Goal: Task Accomplishment & Management: Complete application form

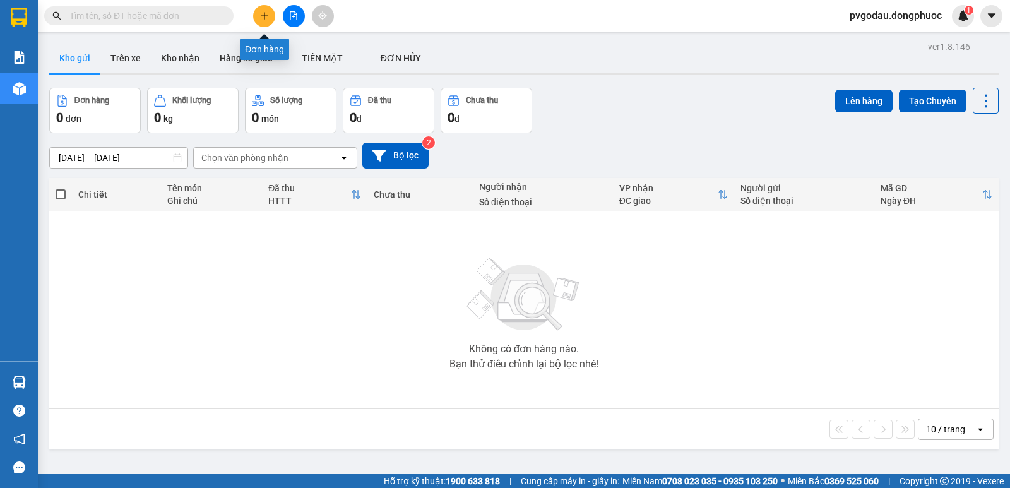
click at [263, 17] on icon "plus" at bounding box center [264, 15] width 9 height 9
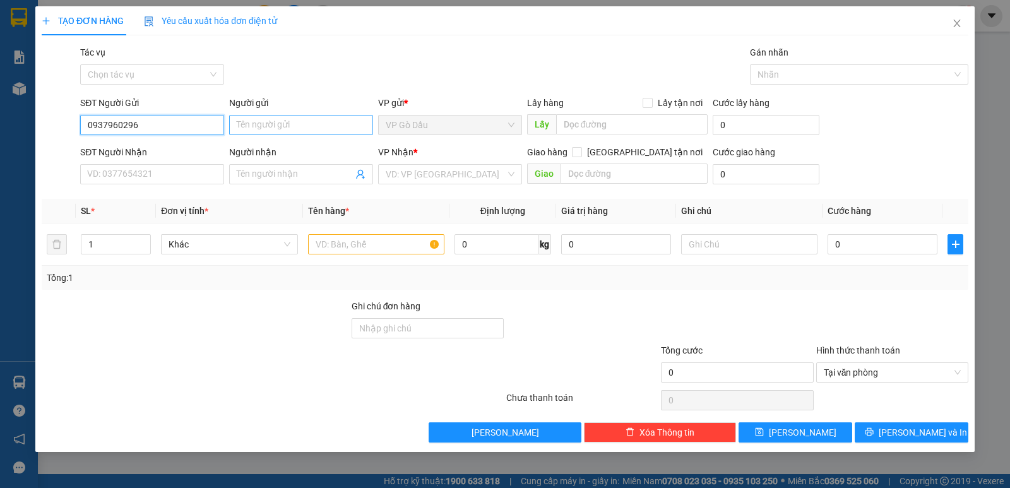
type input "0937960296"
click at [277, 121] on input "Người gửi" at bounding box center [301, 125] width 144 height 20
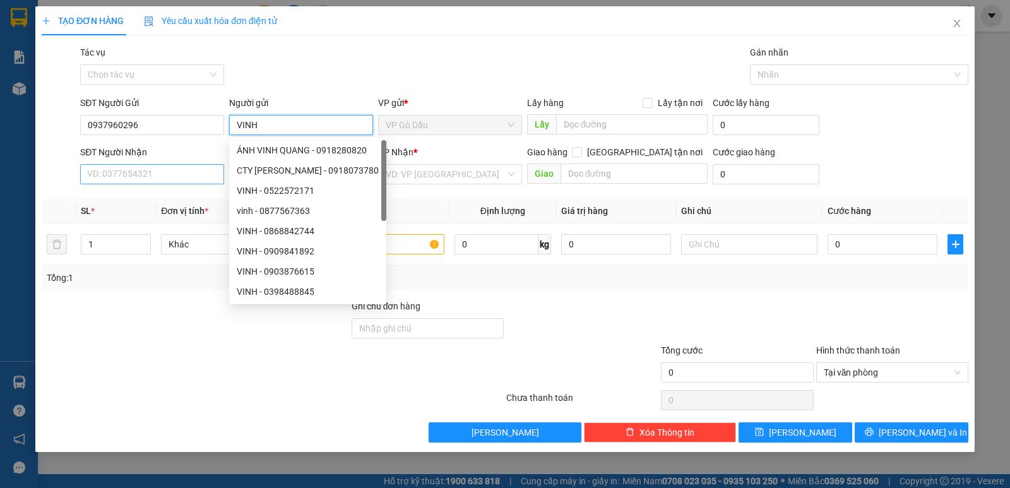
type input "VINH"
click at [168, 174] on input "SĐT Người Nhận" at bounding box center [152, 174] width 144 height 20
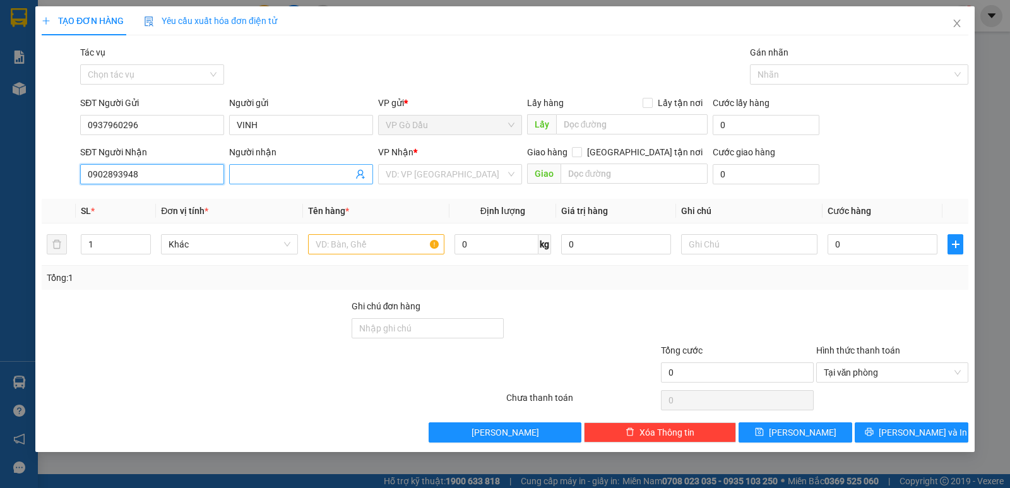
type input "0902893948"
click at [263, 171] on input "Người nhận" at bounding box center [295, 174] width 116 height 14
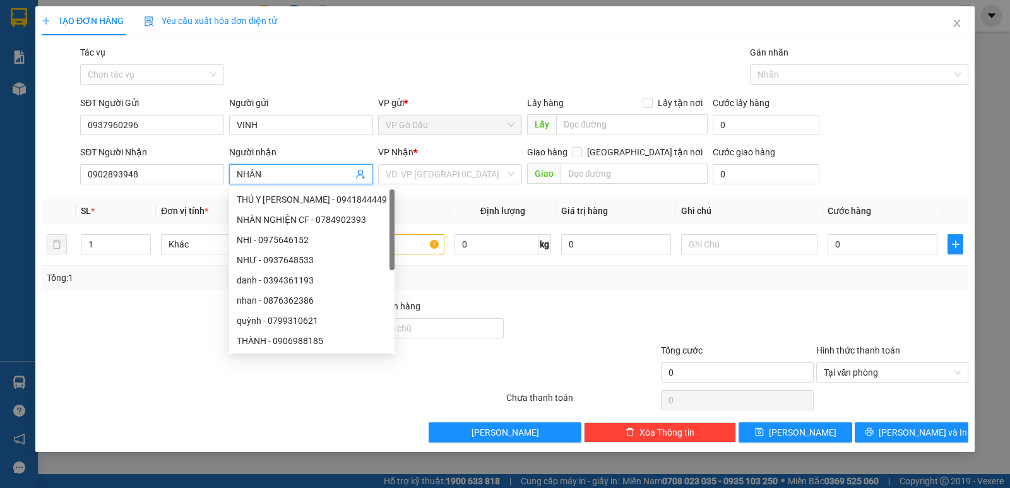
type input "NHÂN"
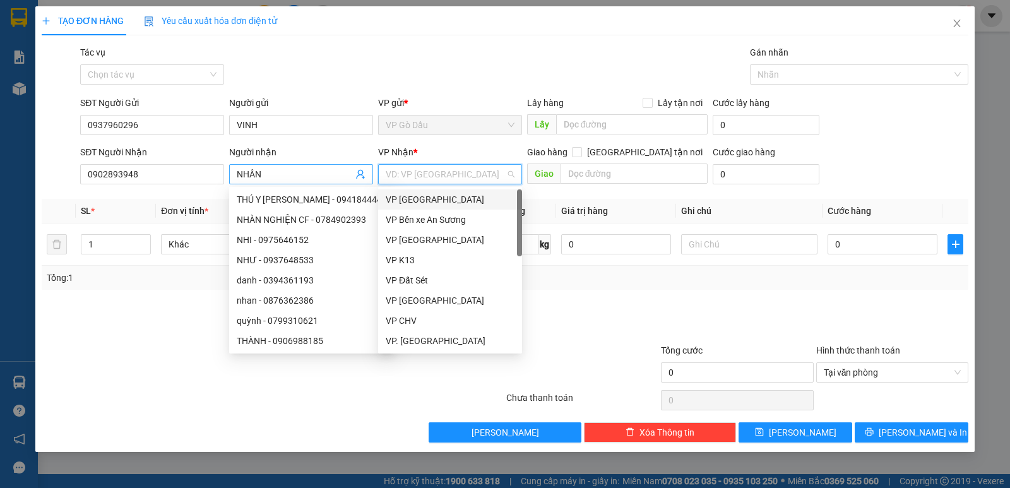
type input "Q"
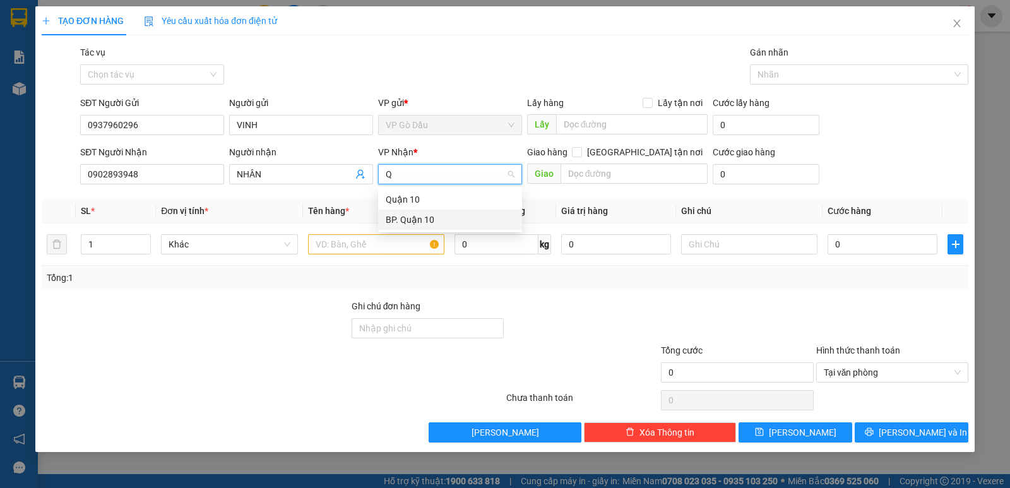
click at [391, 221] on div "BP. Quận 10" at bounding box center [450, 220] width 129 height 14
click at [369, 241] on input "text" at bounding box center [376, 244] width 136 height 20
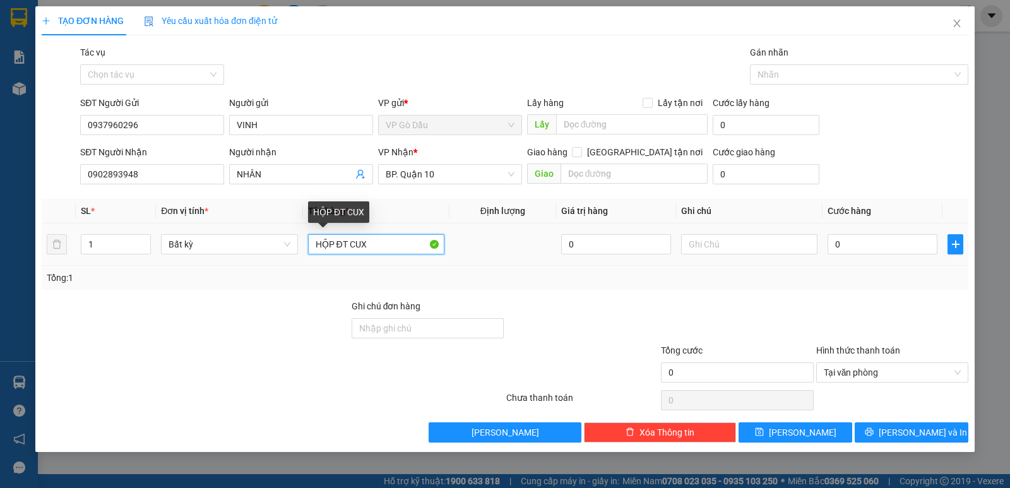
drag, startPoint x: 350, startPoint y: 246, endPoint x: 381, endPoint y: 249, distance: 31.0
click at [381, 249] on input "HỘP ĐT CUX" at bounding box center [376, 244] width 136 height 20
type input "HỘP ĐT CŨ"
click at [730, 244] on input "text" at bounding box center [749, 244] width 136 height 20
type input "HƯ BỂ KO ĐỀN"
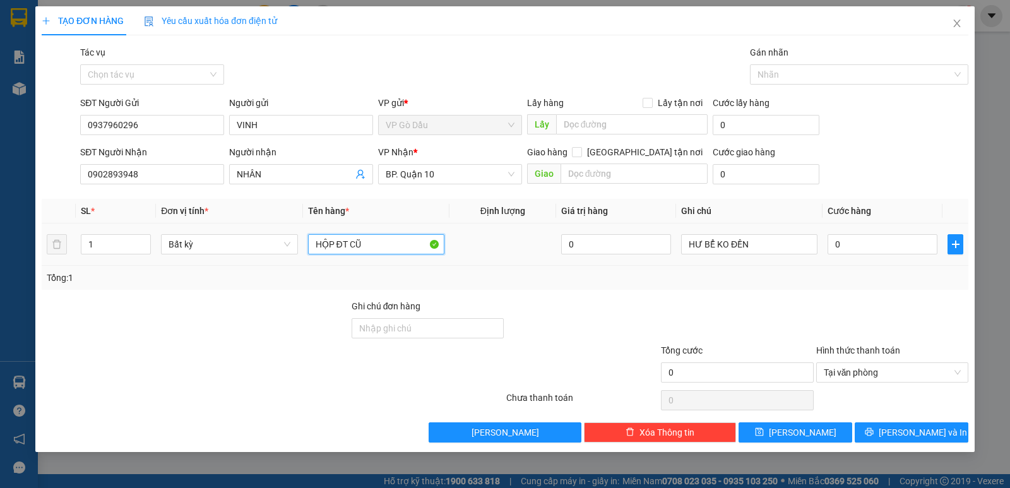
click at [410, 249] on input "HỘP ĐT CŨ" at bounding box center [376, 244] width 136 height 20
type input "HỘP ĐT CŨ (NHẸ TAY)"
click at [909, 241] on input "0" at bounding box center [883, 244] width 110 height 20
type input "3"
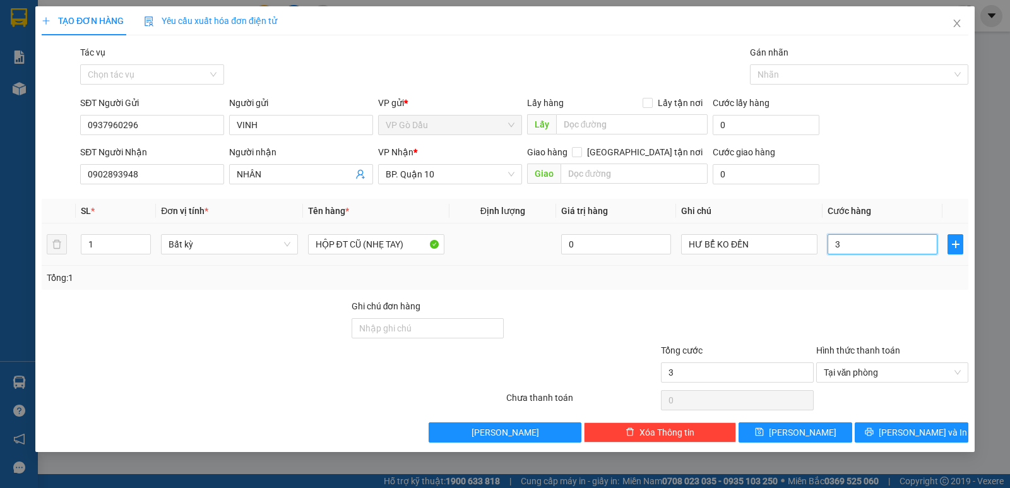
type input "30"
type input "30.000"
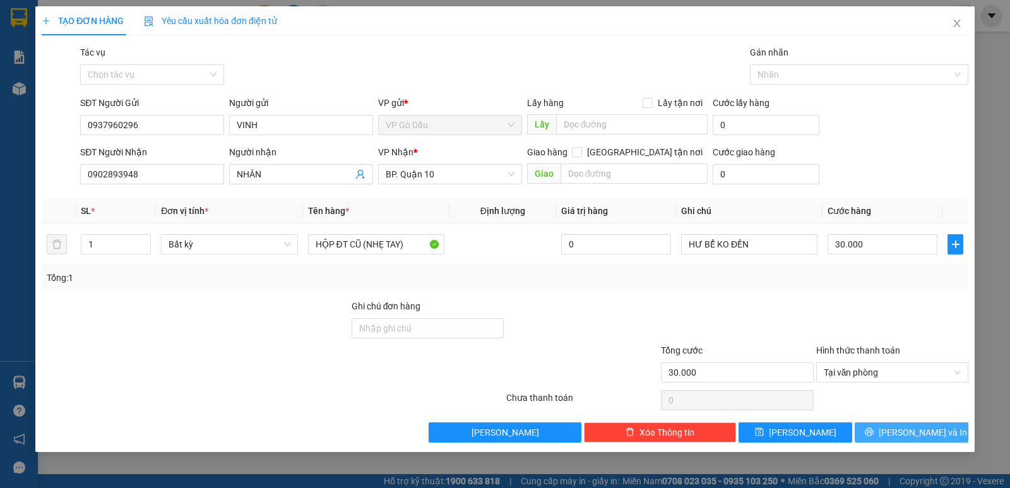
click at [929, 431] on span "[PERSON_NAME] và In" at bounding box center [923, 433] width 88 height 14
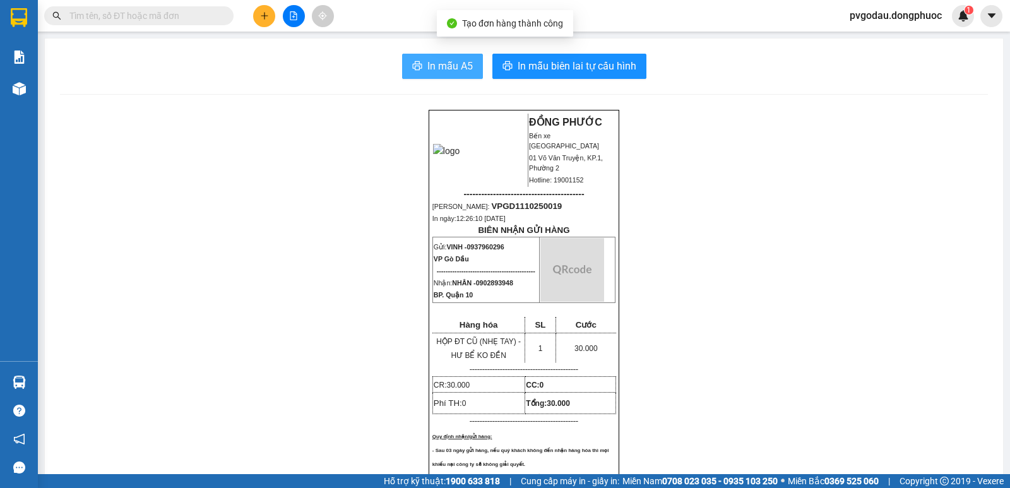
click at [468, 68] on button "In mẫu A5" at bounding box center [442, 66] width 81 height 25
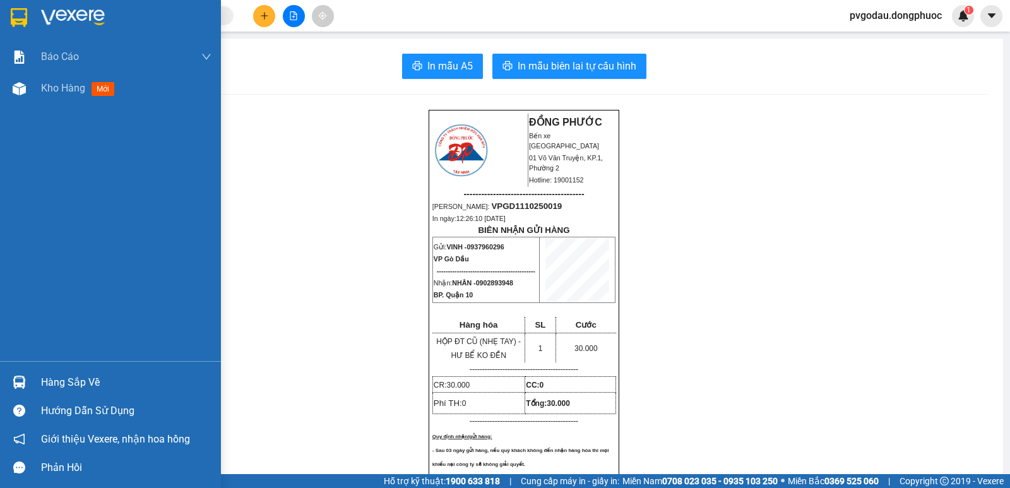
click at [30, 17] on div at bounding box center [19, 17] width 22 height 22
